Goal: Transaction & Acquisition: Purchase product/service

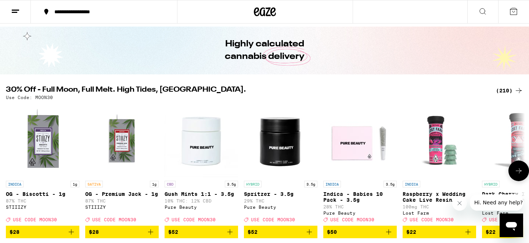
scroll to position [22, 0]
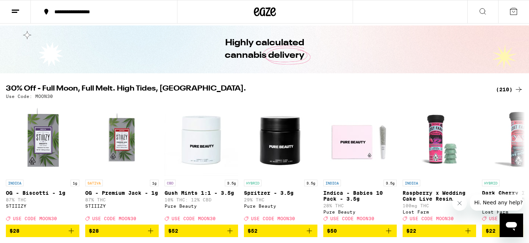
click at [508, 90] on div "(210)" at bounding box center [509, 89] width 27 height 9
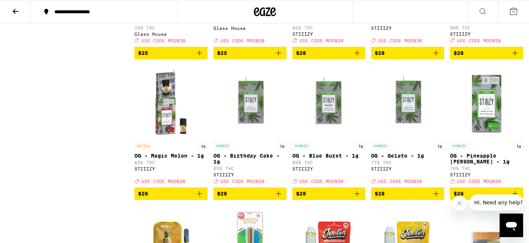
scroll to position [4245, 0]
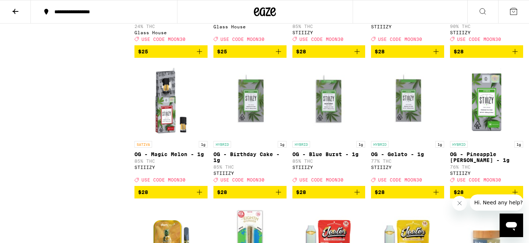
click at [279, 56] on icon "Add to bag" at bounding box center [278, 51] width 9 height 9
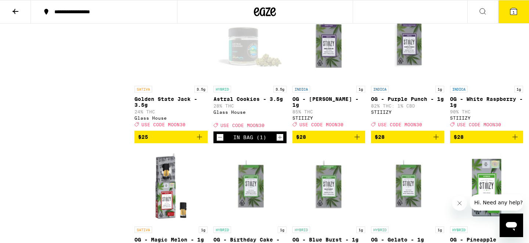
scroll to position [4184, 0]
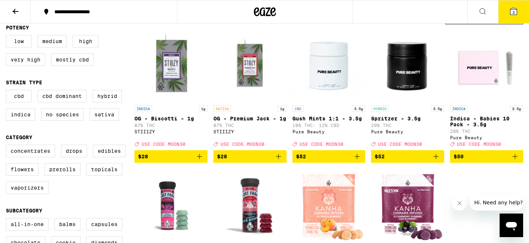
scroll to position [80, 0]
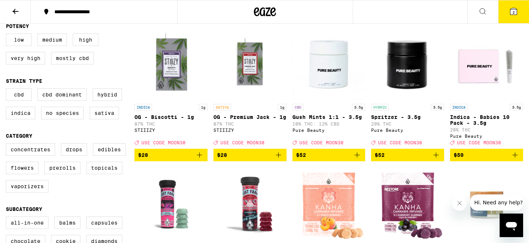
click at [516, 158] on icon "Add to bag" at bounding box center [515, 154] width 9 height 9
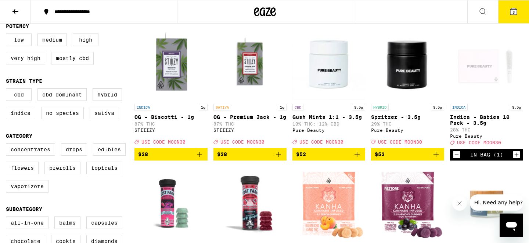
click at [515, 17] on button "3" at bounding box center [513, 11] width 31 height 23
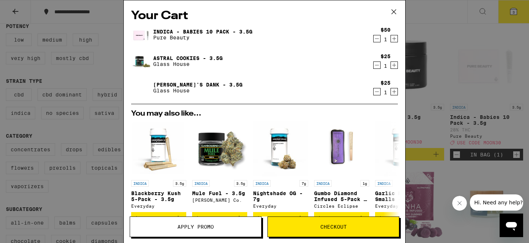
click at [230, 228] on span "Apply Promo" at bounding box center [195, 226] width 131 height 5
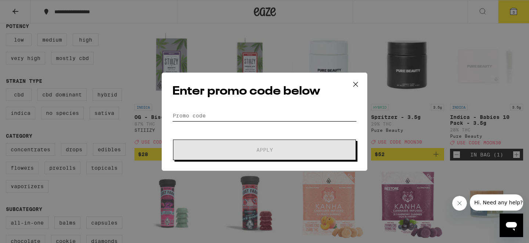
click at [234, 112] on input "Promo Code" at bounding box center [264, 115] width 184 height 11
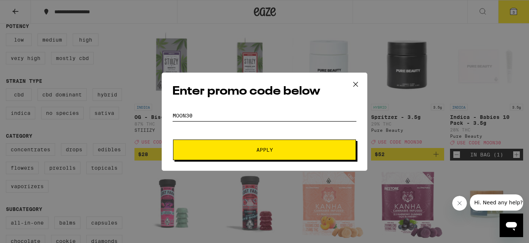
type input "MOON30"
click at [173, 139] on button "Apply" at bounding box center [264, 149] width 183 height 21
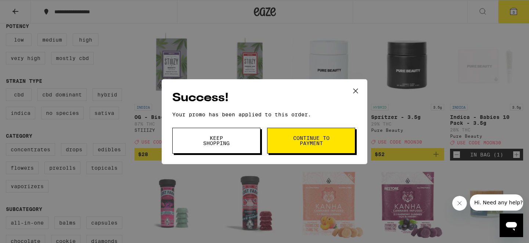
click at [287, 135] on button "Continue to payment" at bounding box center [311, 141] width 88 height 26
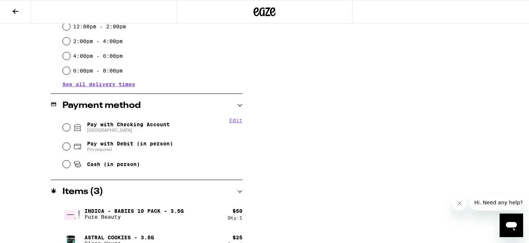
scroll to position [277, 0]
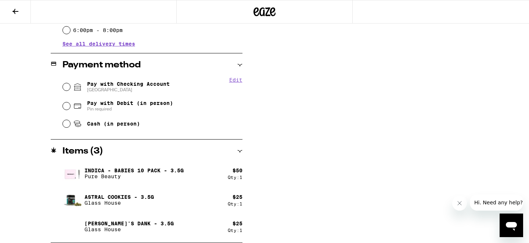
click at [16, 10] on icon at bounding box center [15, 11] width 9 height 9
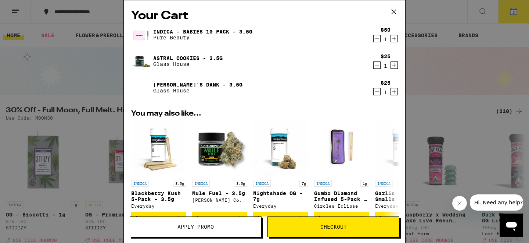
click at [379, 92] on icon "Decrement" at bounding box center [377, 92] width 4 height 0
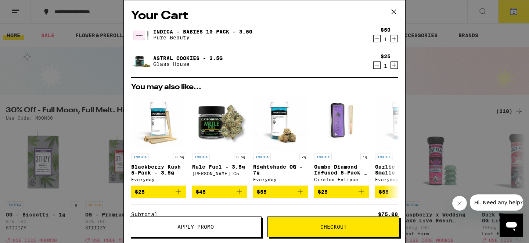
click at [312, 230] on button "Checkout" at bounding box center [334, 226] width 132 height 21
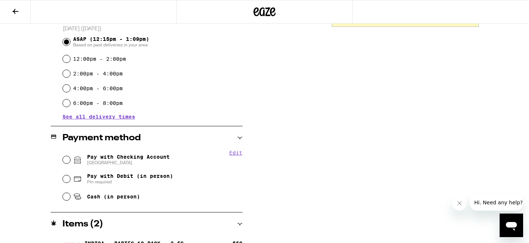
scroll to position [218, 0]
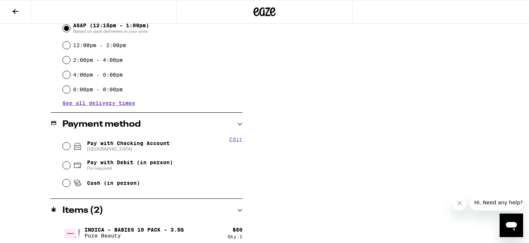
click at [163, 150] on span "[GEOGRAPHIC_DATA]" at bounding box center [128, 149] width 83 height 6
click at [70, 150] on input "Pay with Checking Account CHASE COLLEGE" at bounding box center [66, 145] width 7 height 7
radio input "true"
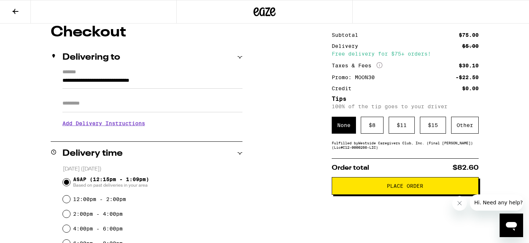
scroll to position [65, 0]
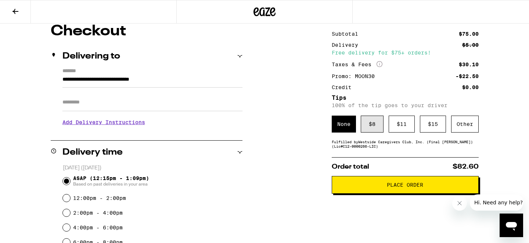
click at [371, 129] on div "$ 8" at bounding box center [372, 123] width 23 height 17
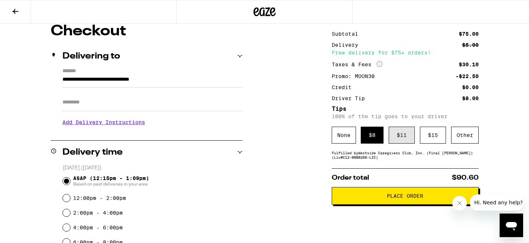
click at [409, 136] on div "$ 11" at bounding box center [402, 134] width 26 height 17
click at [411, 198] on span "Place Order" at bounding box center [405, 195] width 36 height 5
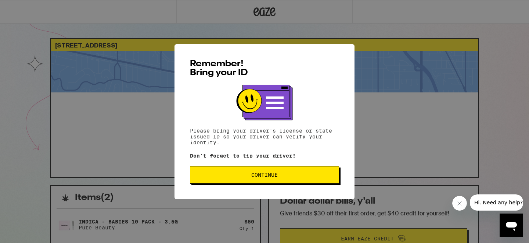
click at [291, 174] on span "Continue" at bounding box center [264, 174] width 137 height 5
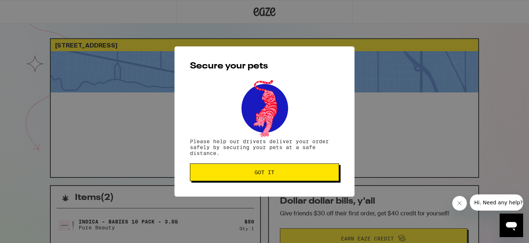
click at [275, 177] on button "Got it" at bounding box center [264, 172] width 149 height 18
